Goal: Task Accomplishment & Management: Complete application form

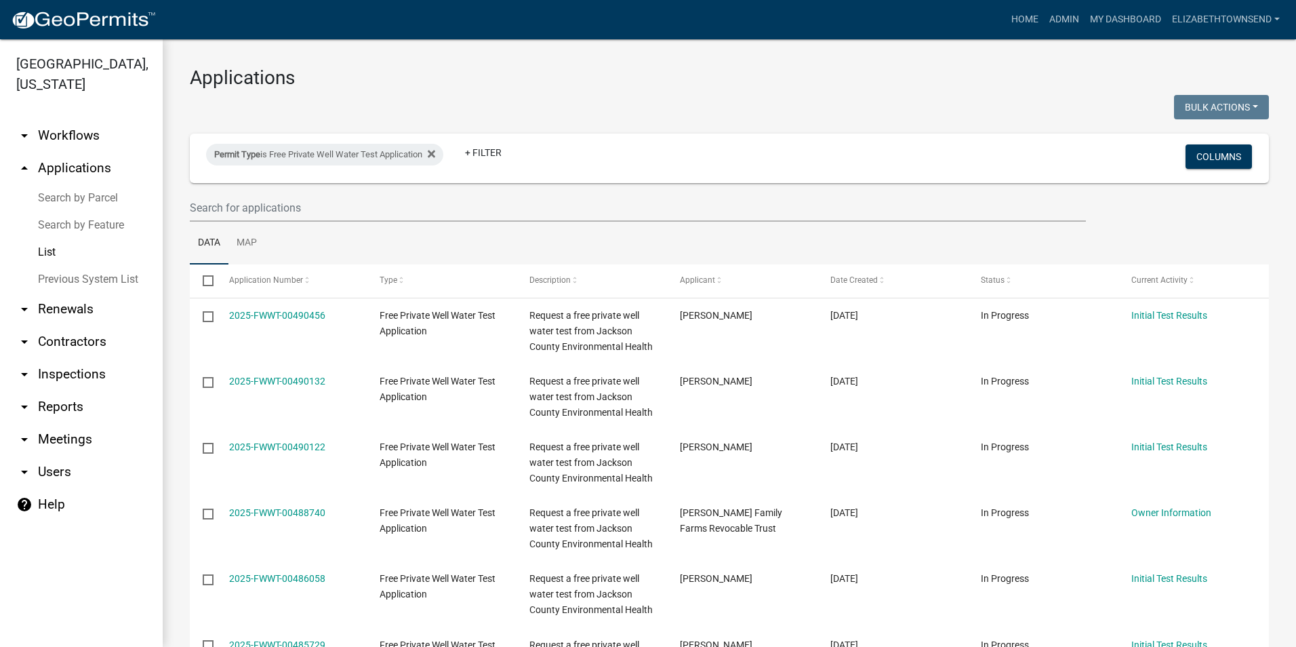
select select "3: 100"
click at [435, 153] on icon at bounding box center [431, 153] width 7 height 7
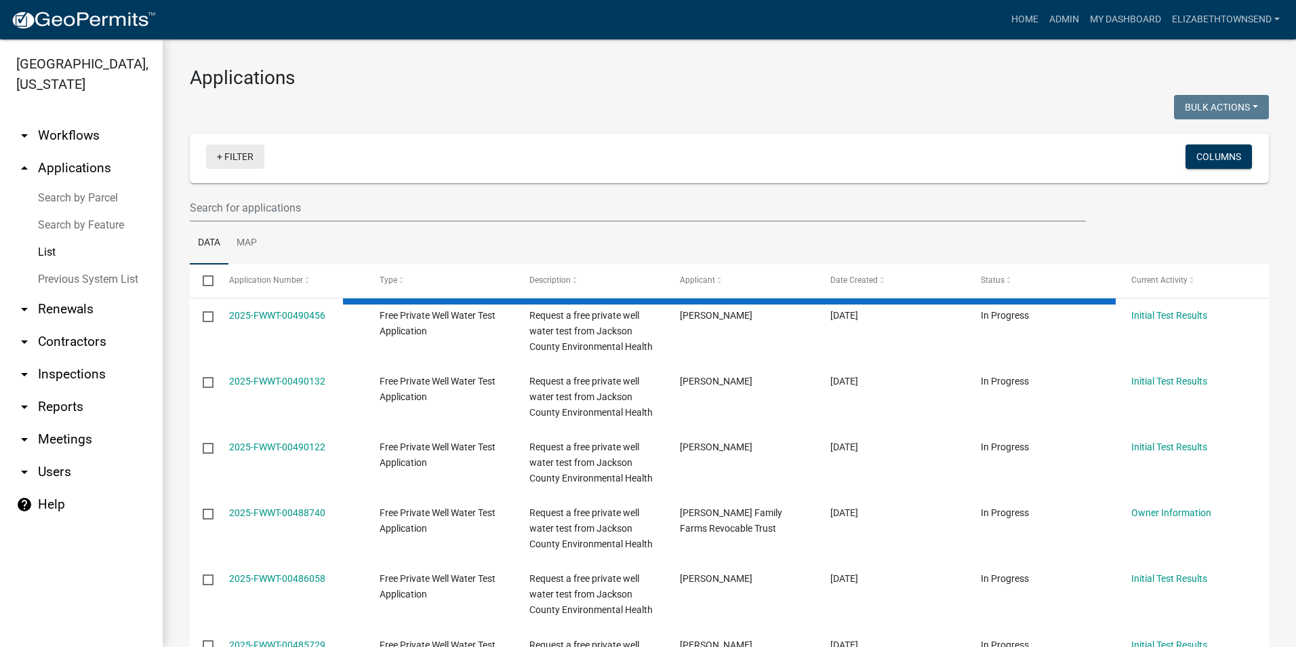
click at [249, 150] on link "+ Filter" at bounding box center [235, 156] width 58 height 24
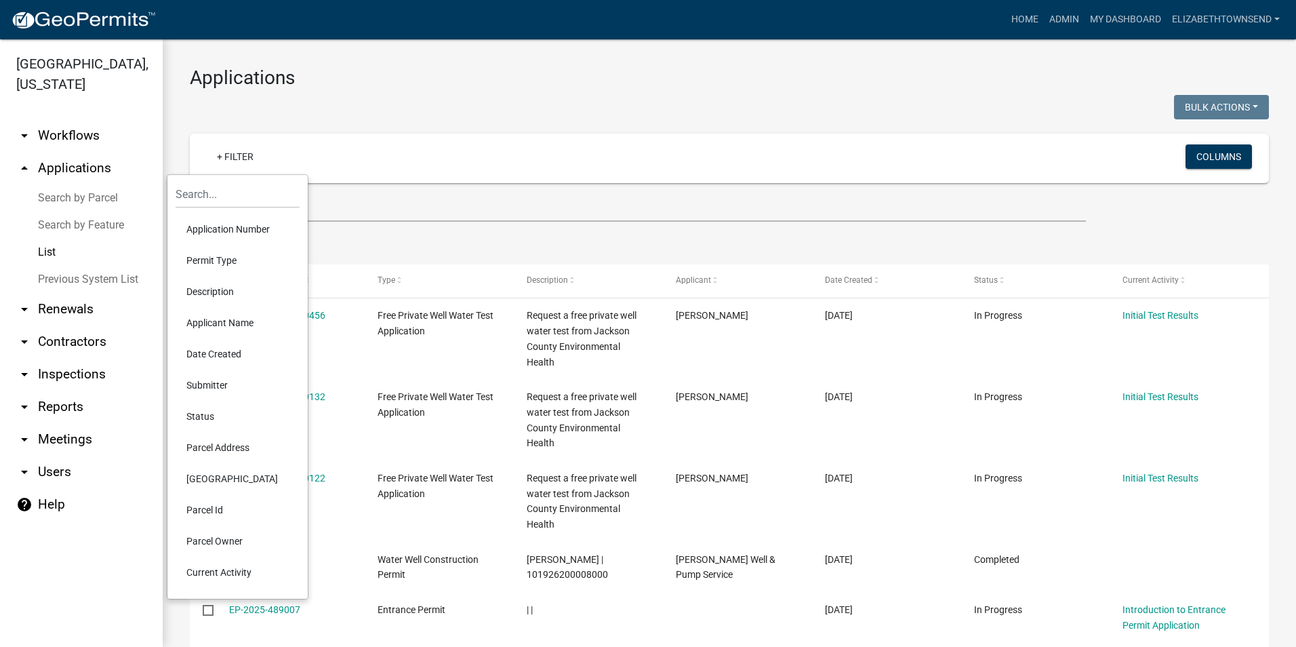
click at [234, 231] on li "Application Number" at bounding box center [238, 228] width 124 height 31
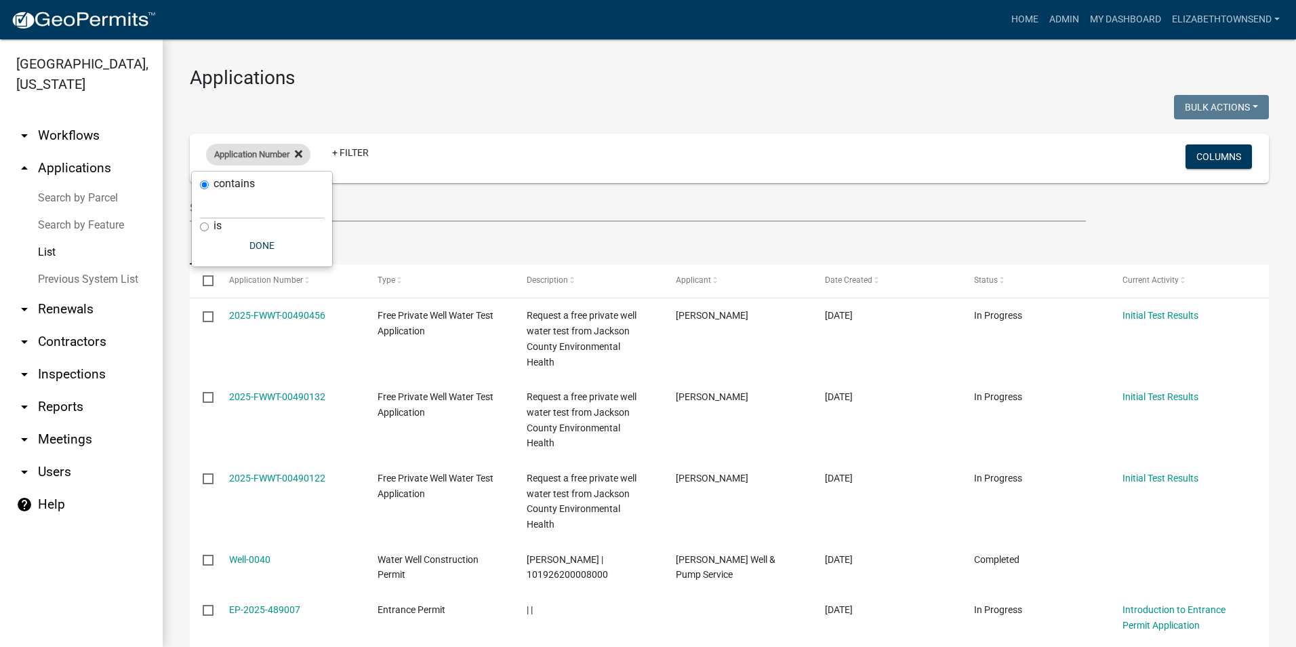
click at [300, 149] on icon at bounding box center [298, 153] width 7 height 11
click at [252, 155] on link "+ Filter" at bounding box center [235, 156] width 58 height 24
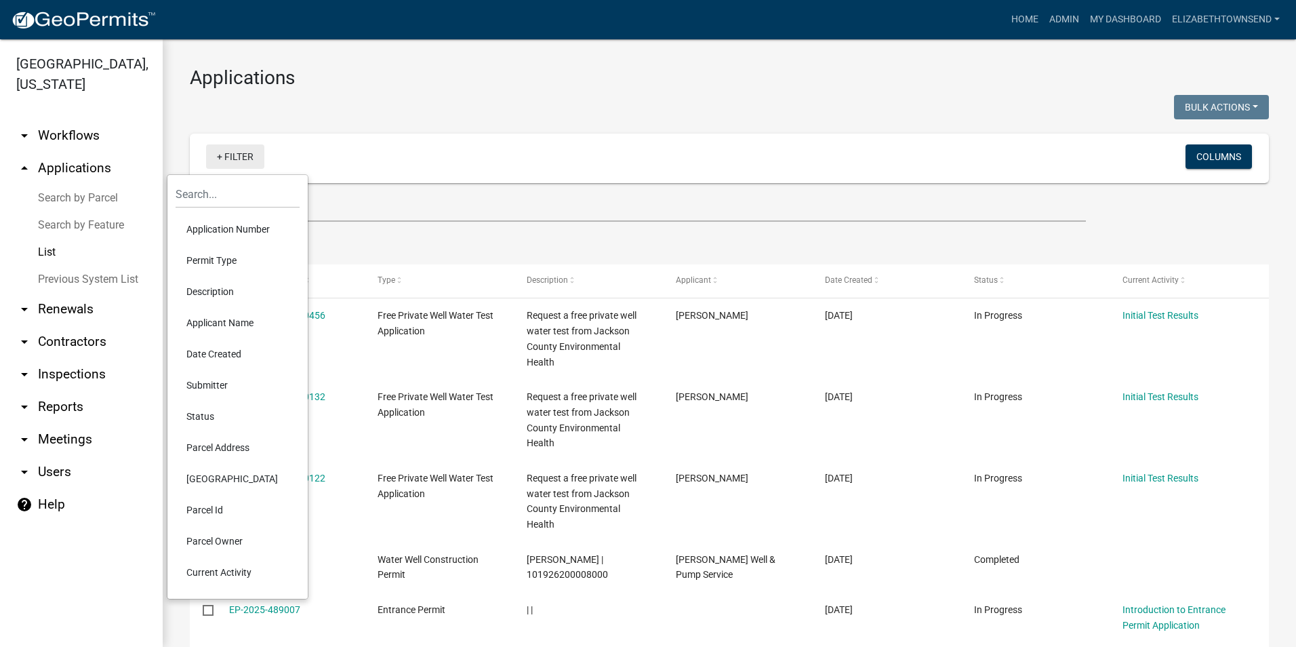
click at [245, 164] on link "+ Filter" at bounding box center [235, 156] width 58 height 24
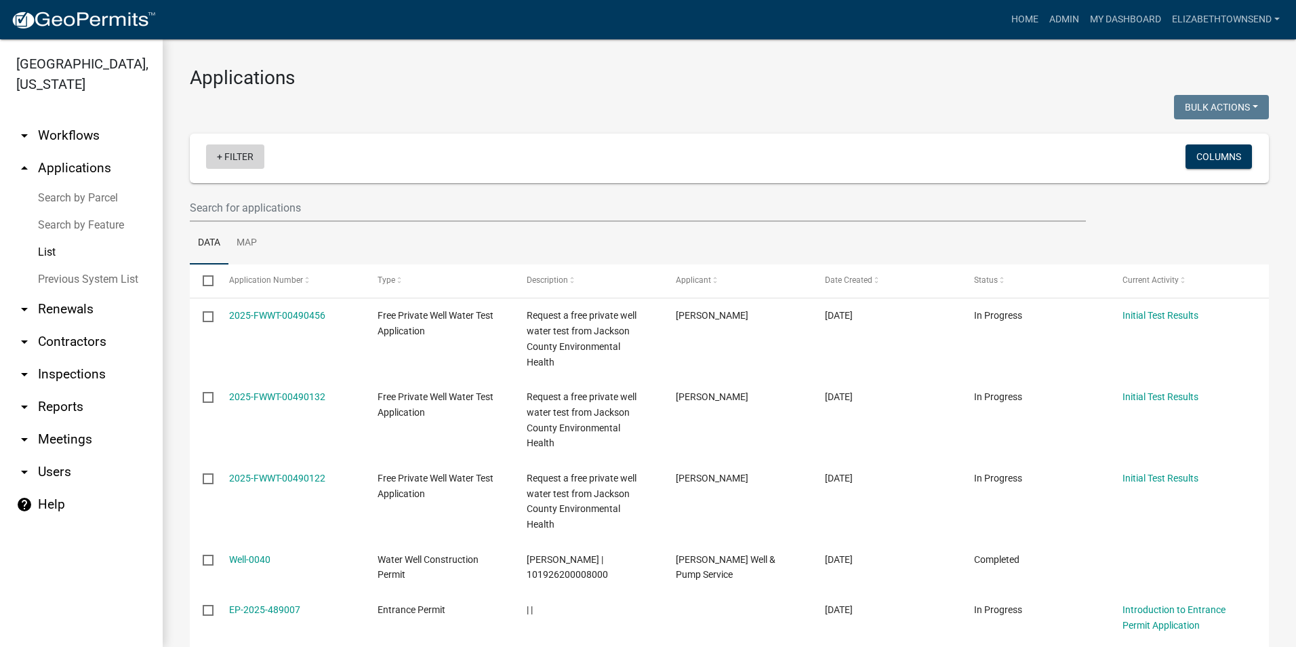
click at [236, 160] on link "+ Filter" at bounding box center [235, 156] width 58 height 24
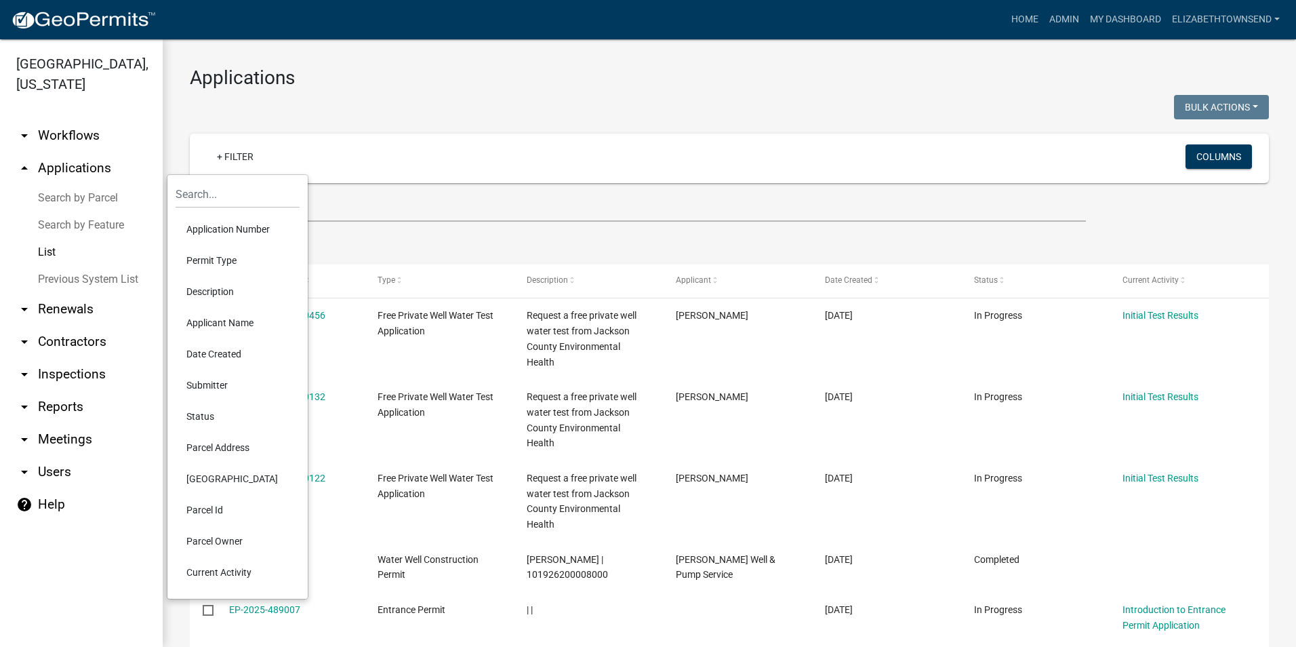
click at [228, 268] on li "Permit Type" at bounding box center [238, 260] width 124 height 31
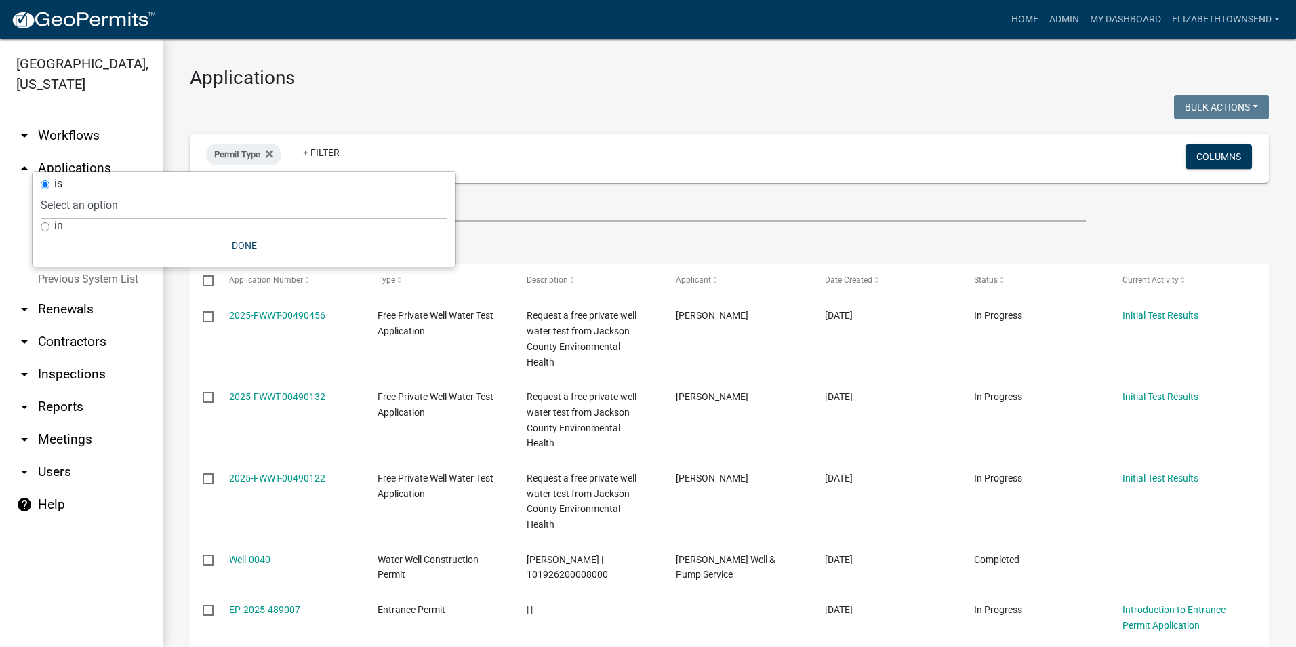
drag, startPoint x: 198, startPoint y: 202, endPoint x: 185, endPoint y: 215, distance: 18.2
click at [198, 202] on select "Select an option County Historical Records DRAFT - Ag-Exempt Verification DRAFT…" at bounding box center [244, 205] width 407 height 28
select select "8b4afc6d-160d-421b-899b-e318c6853599"
click at [108, 191] on select "Select an option County Historical Records DRAFT - Ag-Exempt Verification DRAFT…" at bounding box center [244, 205] width 407 height 28
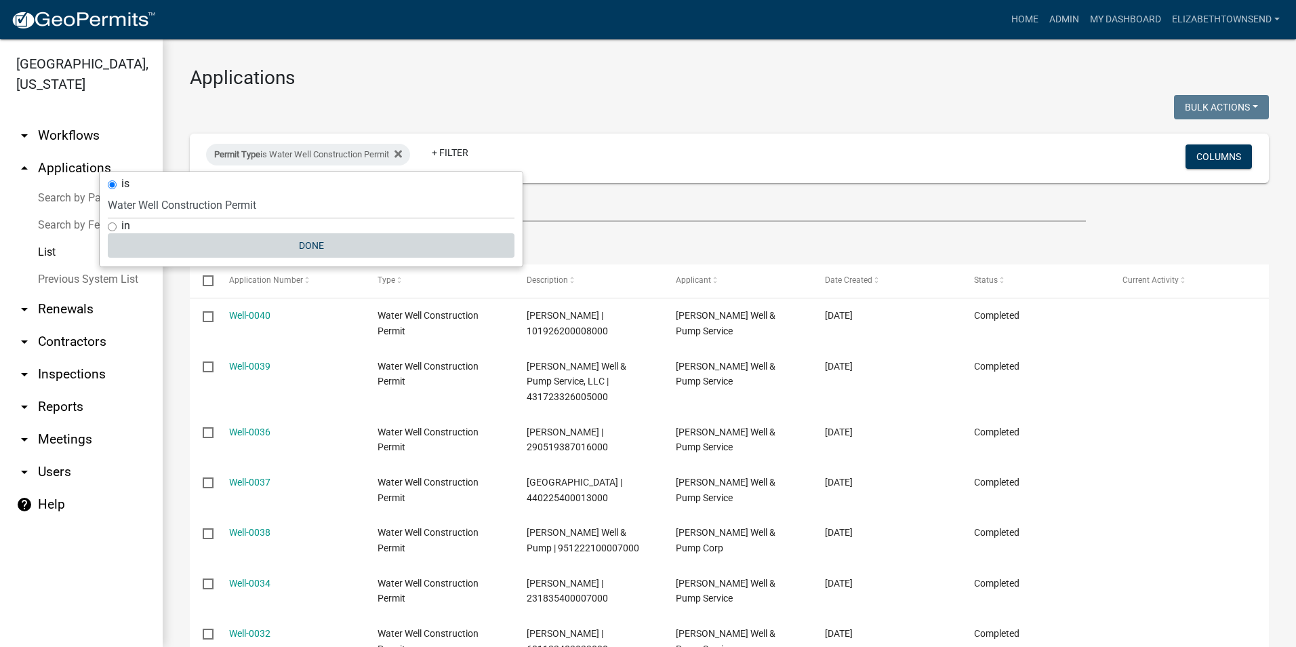
click at [319, 245] on button "Done" at bounding box center [311, 245] width 407 height 24
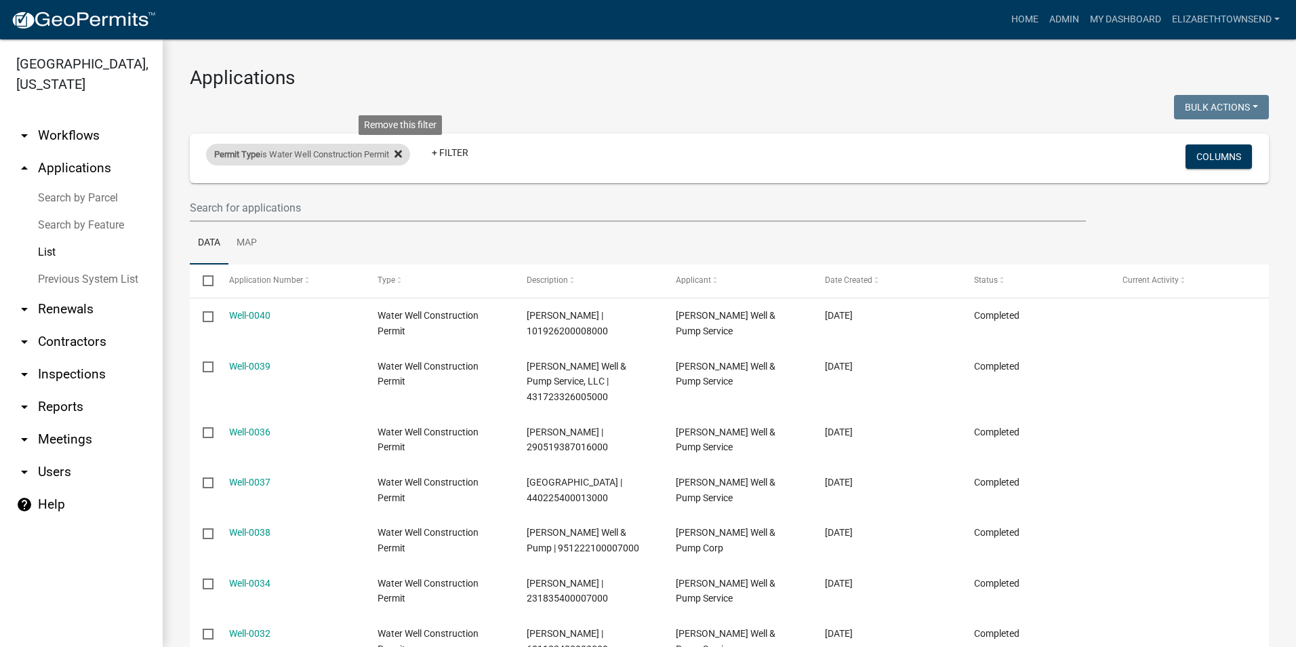
click at [402, 152] on icon at bounding box center [397, 153] width 7 height 7
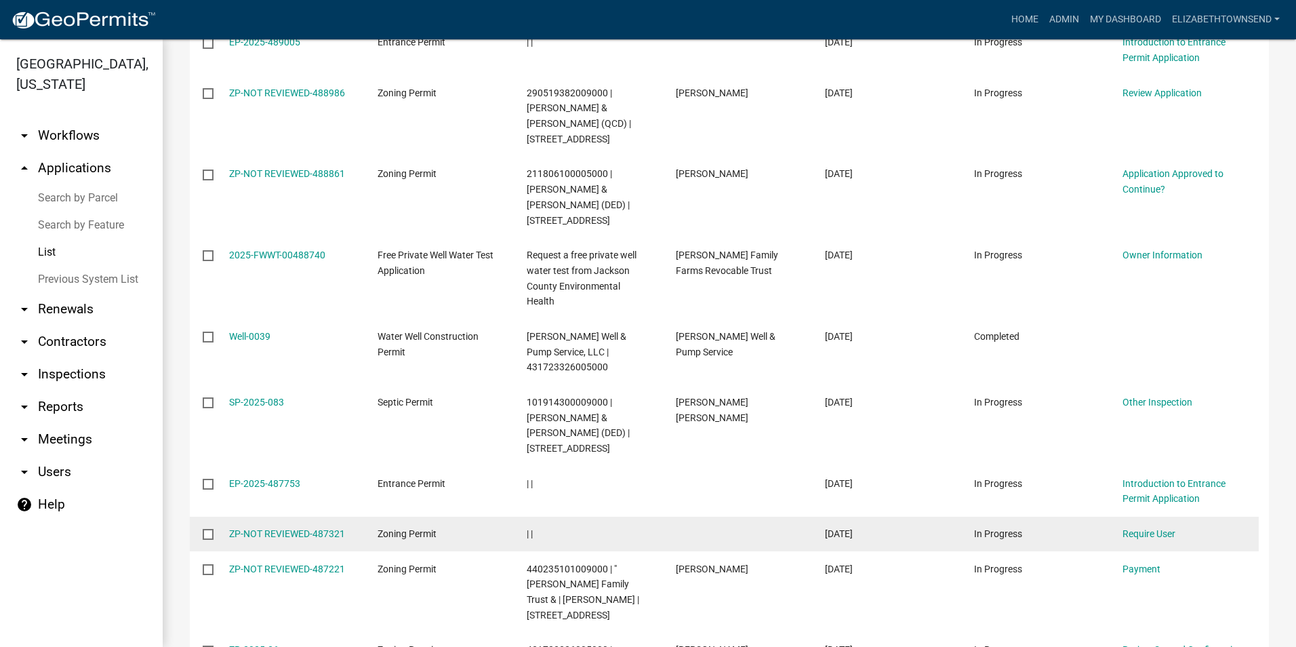
scroll to position [813, 0]
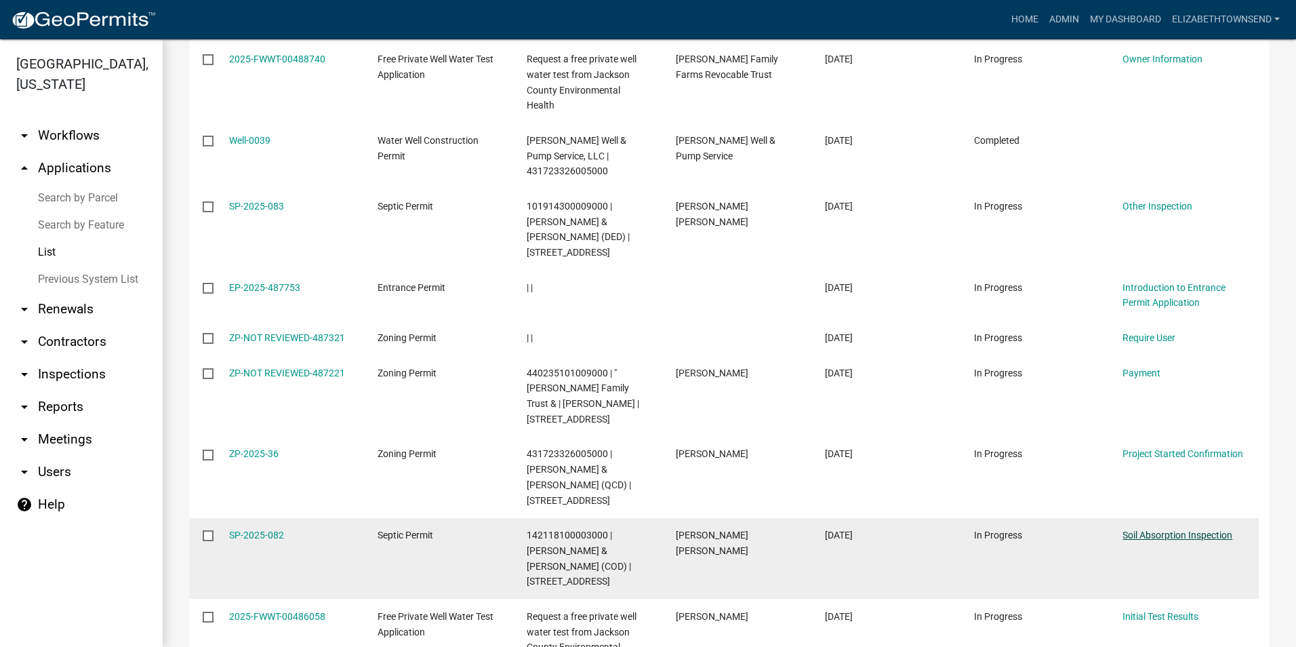
click at [1191, 529] on link "Soil Absorption Inspection" at bounding box center [1177, 534] width 110 height 11
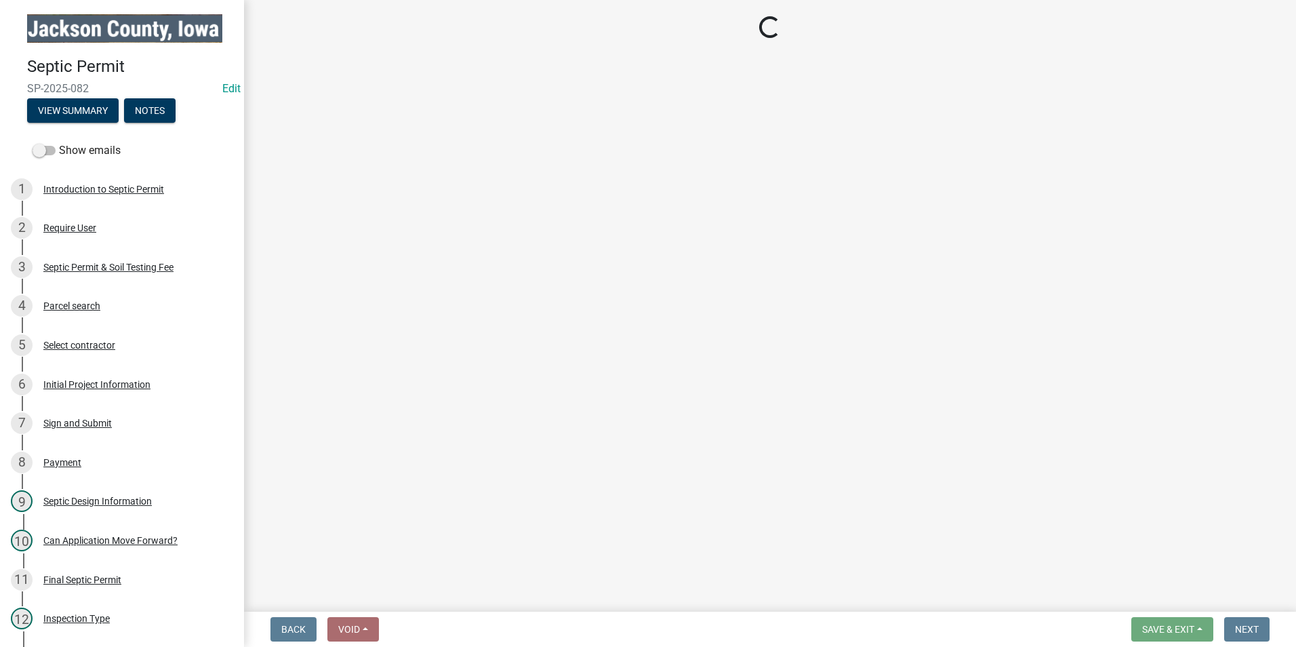
select select "8b01e099-4a24-4825-befa-1c944ae133b5"
select select "a3873a1b-6e26-41c8-b1e9-189df5d0ae8c"
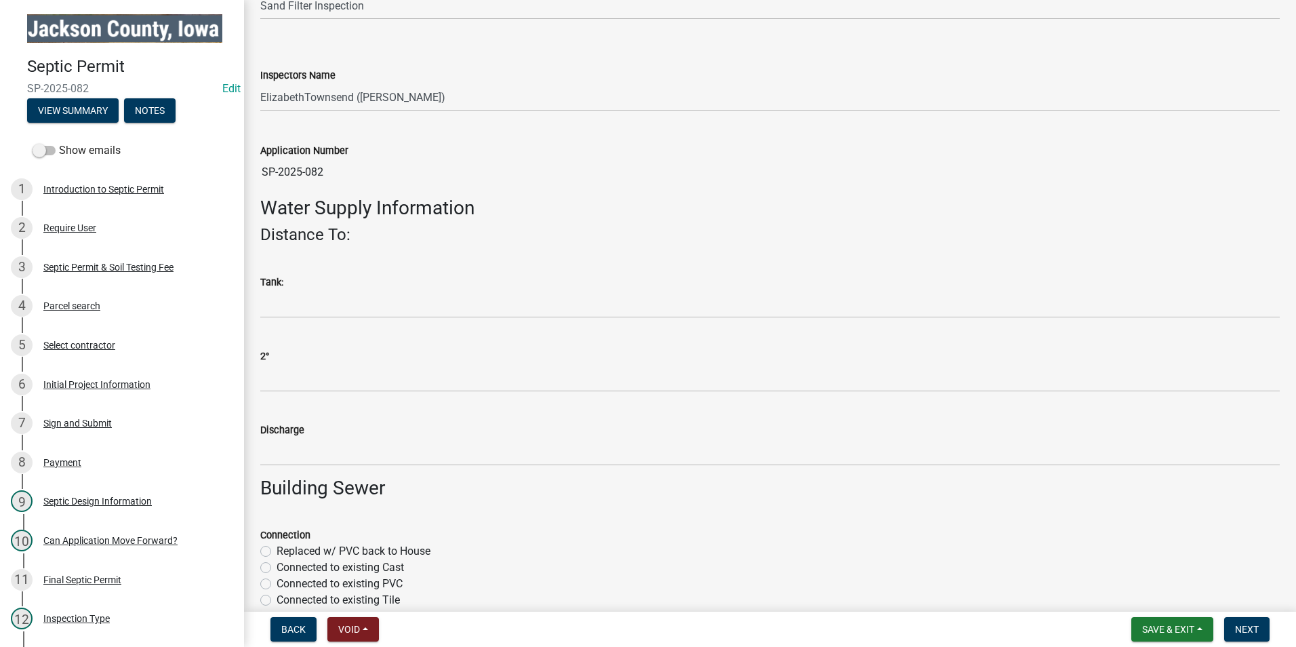
scroll to position [203, 0]
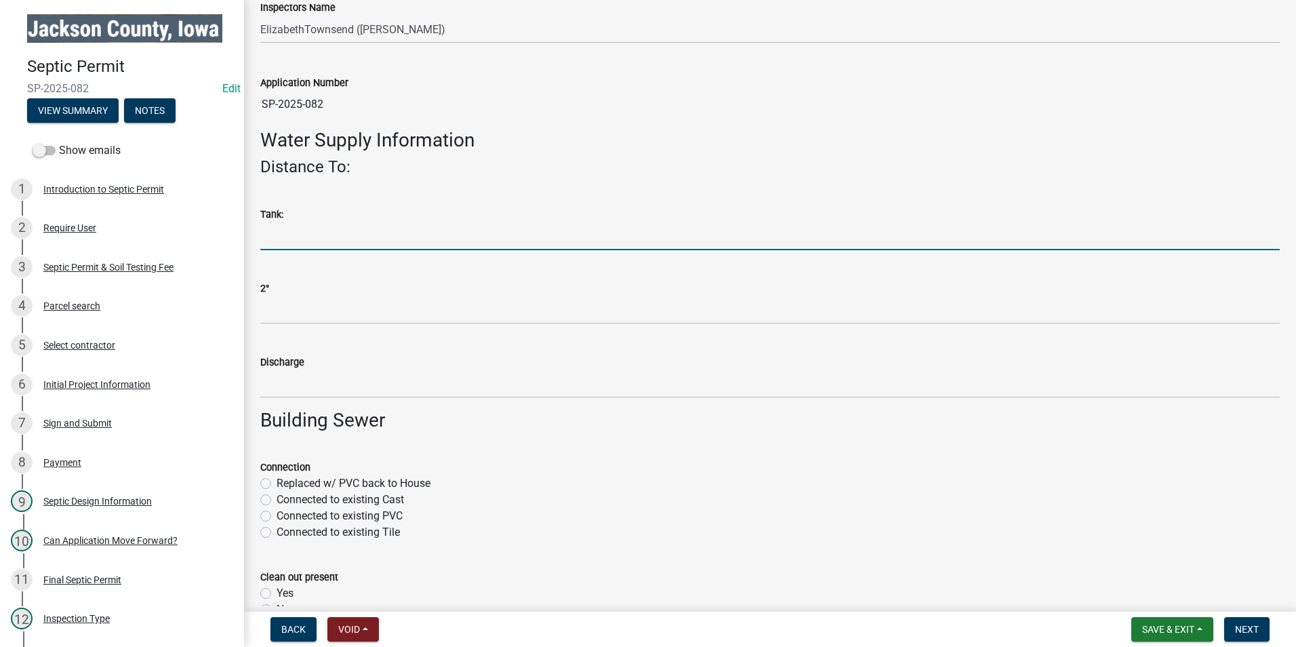
click at [405, 232] on input "Tank:" at bounding box center [769, 236] width 1019 height 28
